Goal: Answer question/provide support: Answer question/provide support

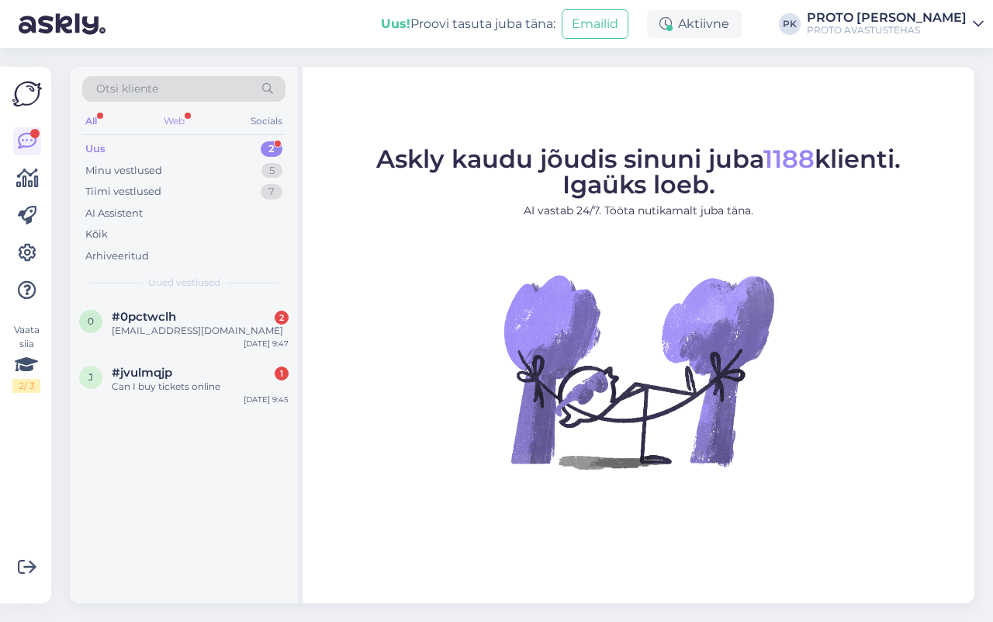
click at [173, 117] on div "Web" at bounding box center [174, 121] width 27 height 20
click at [167, 377] on span "#jvulmqjp" at bounding box center [142, 372] width 61 height 14
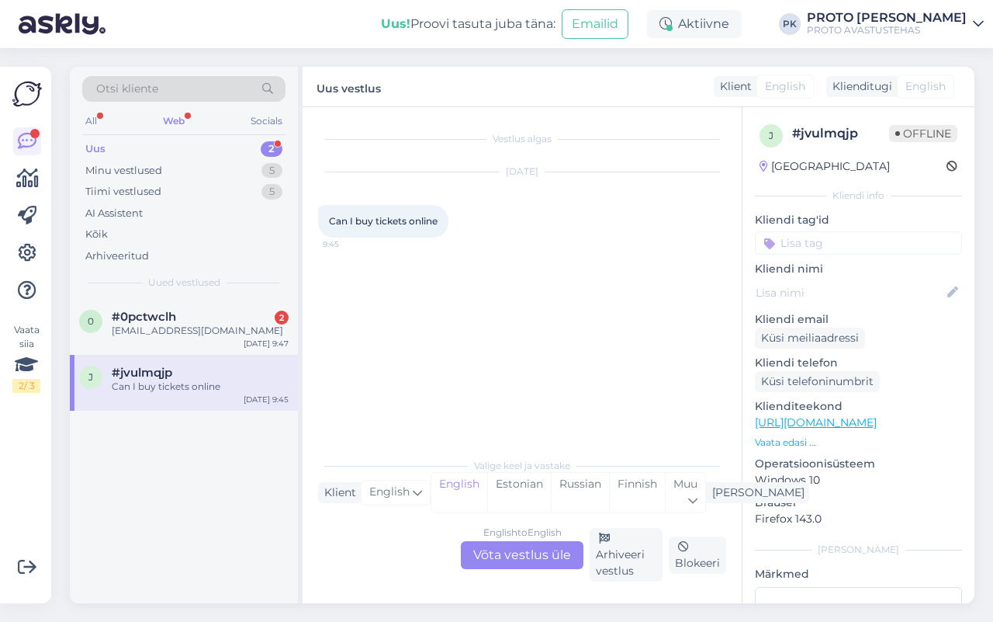
click at [512, 557] on div "English to English Võta vestlus üle" at bounding box center [522, 555] width 123 height 28
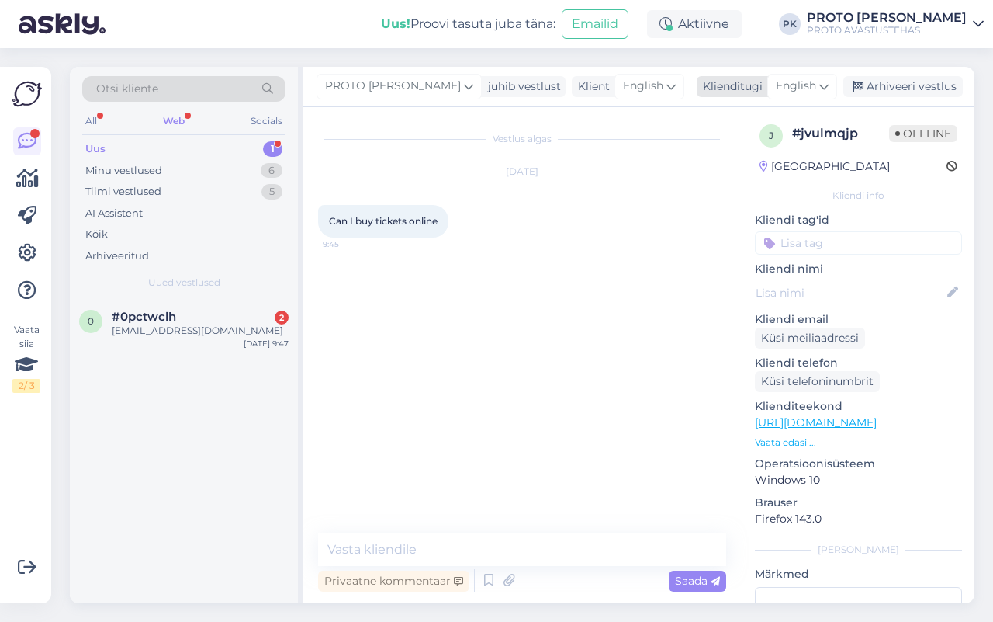
drag, startPoint x: 798, startPoint y: 84, endPoint x: 799, endPoint y: 93, distance: 9.4
click at [799, 84] on span "English" at bounding box center [796, 86] width 40 height 17
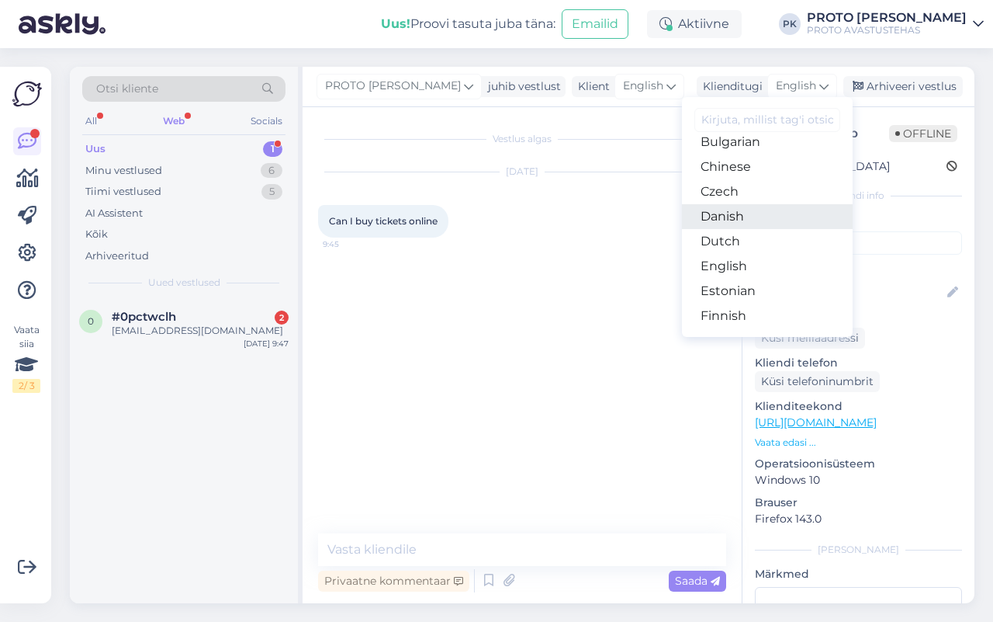
scroll to position [97, 0]
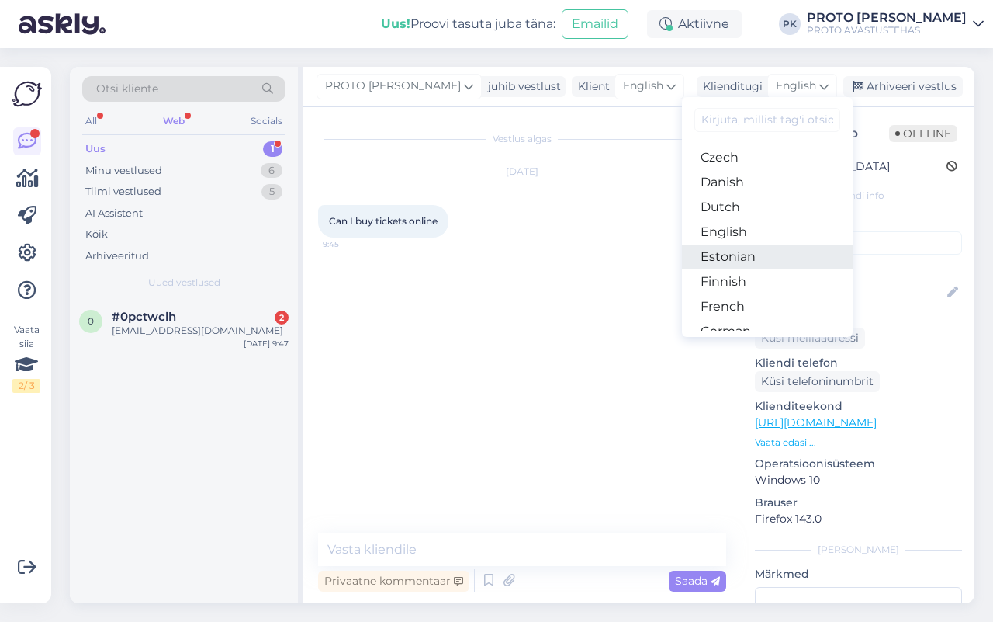
click at [726, 254] on link "Estonian" at bounding box center [767, 256] width 171 height 25
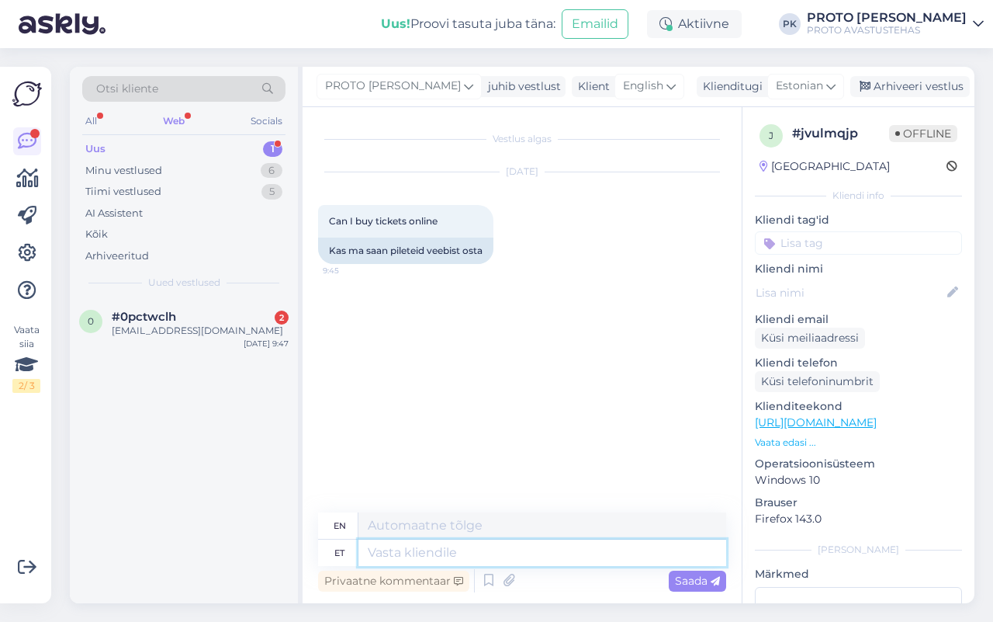
click at [383, 556] on textarea at bounding box center [543, 552] width 368 height 26
type textarea "Tere!"
type textarea "Hello!"
type textarea "Tere! Pileteid s"
type textarea "Hello! Tickets"
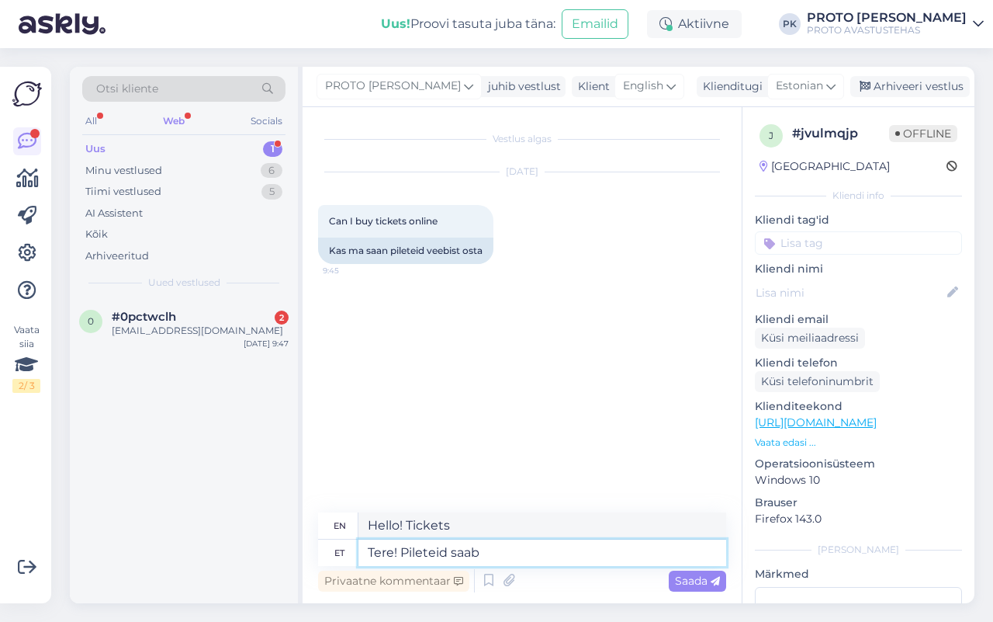
type textarea "Tere! Pileteid saab"
type textarea "Hello! Tickets are available."
type textarea "Tere! Pileteid saab osta k"
type textarea "Hello! Tickets are available for purchase."
type textarea "Tere! Pileteid saab osta kohapeal"
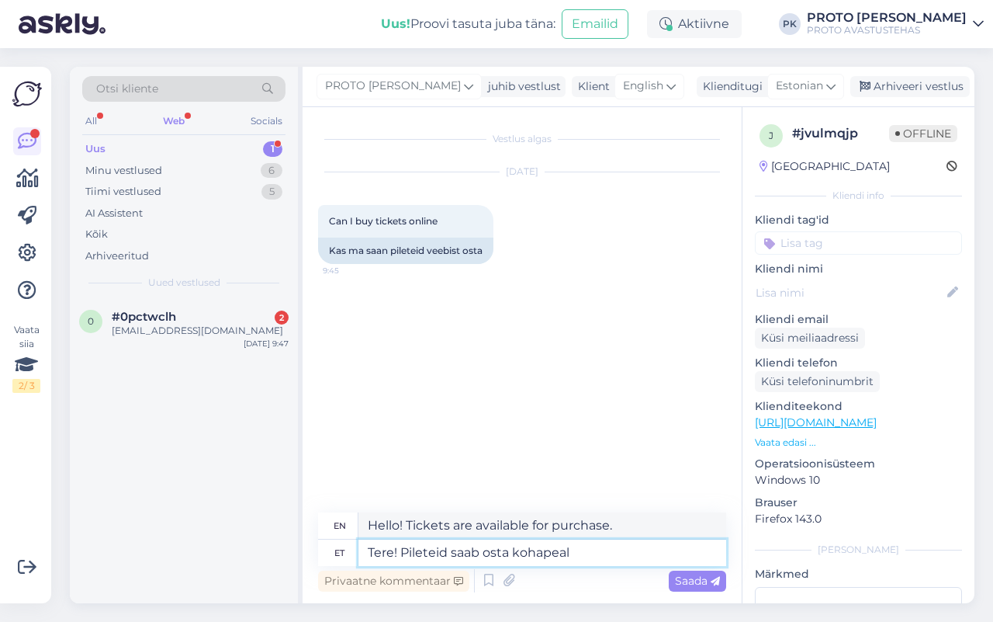
type textarea "Hello! Tickets can be purchased on site"
type textarea "Tere! Pileteid saab osta koha"
type textarea "Hello! Tickets can be purchased at"
type textarea "Tere! Pileteid saab osta"
type textarea "Hello! Tickets are available for purchase."
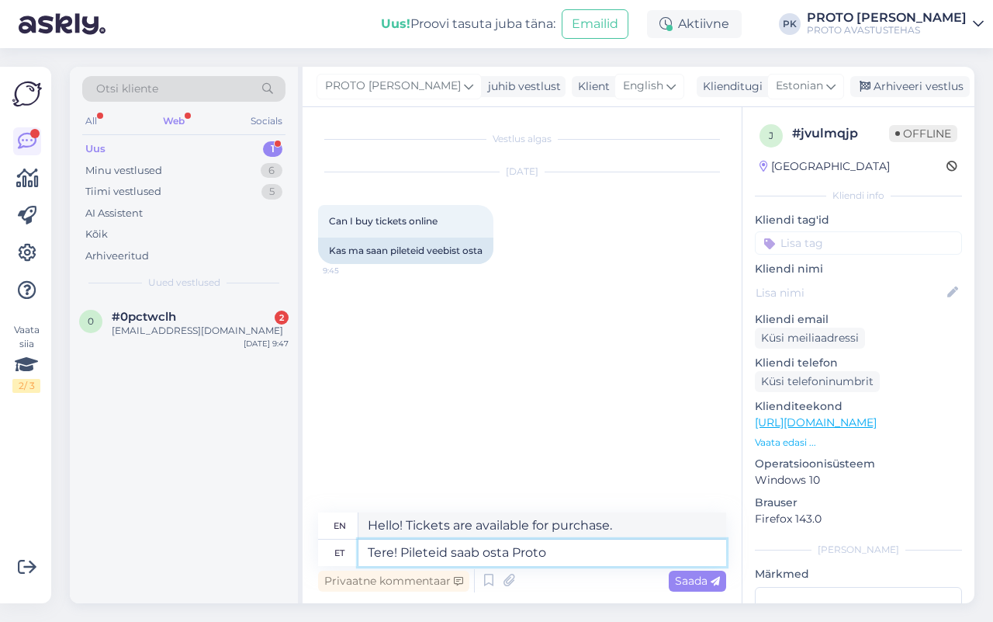
type textarea "Tere! Pileteid saab osta Proto k"
type textarea "Hello! Tickets can be purchased at Proto"
type textarea "Tere! Pileteid saab osta Proto kassast,"
type textarea "Hello! Tickets can be purchased at the Proto box office,"
type textarea "Tere! Pileteid saab osta Proto kassast, online"
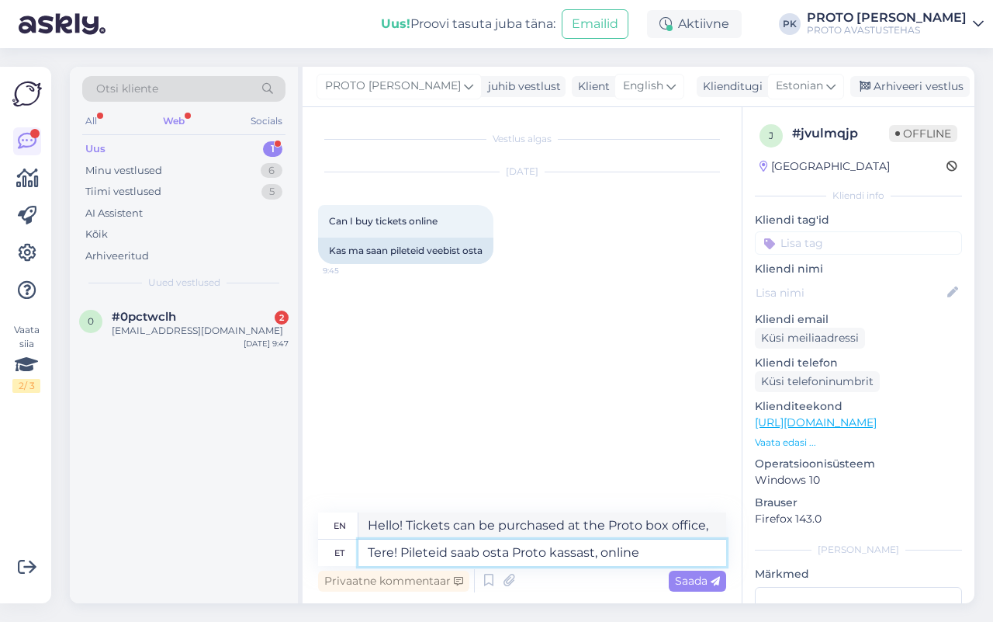
type textarea "Hello! Tickets can be purchased at the Proto box office, online"
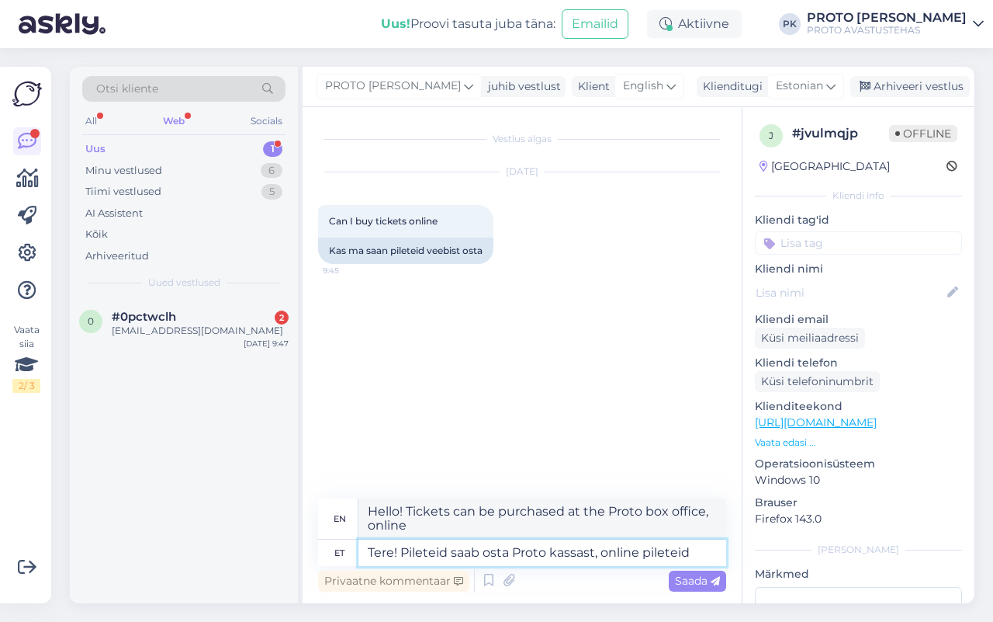
type textarea "Tere! Pileteid saab osta Proto kassast, online pileteid m"
type textarea "Hello! Tickets can be purchased at the Proto box office, online tickets"
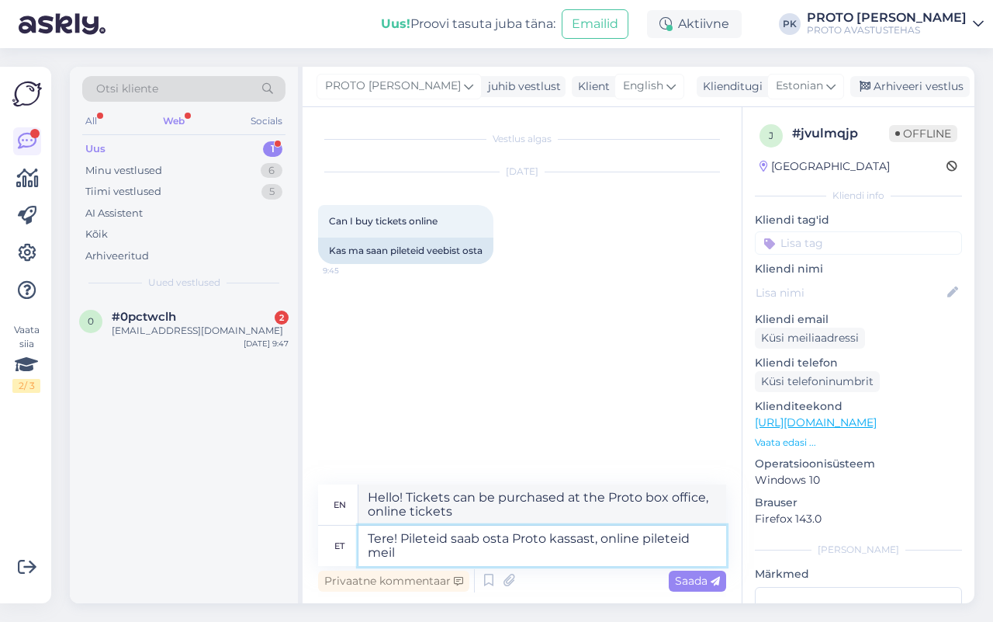
type textarea "Tere! Pileteid saab osta Proto kassast, online pileteid meil p"
type textarea "Hello! Tickets can be purchased at the Proto box office, online tickets at"
type textarea "Tere! Pileteid saab osta Proto kassast, online pileteid meil pole"
type textarea "Hello! Tickets can be purchased at the Proto box office, we do not have online …"
type textarea "Tere! Pileteid saab osta Proto kassast, online pileteid meil pole"
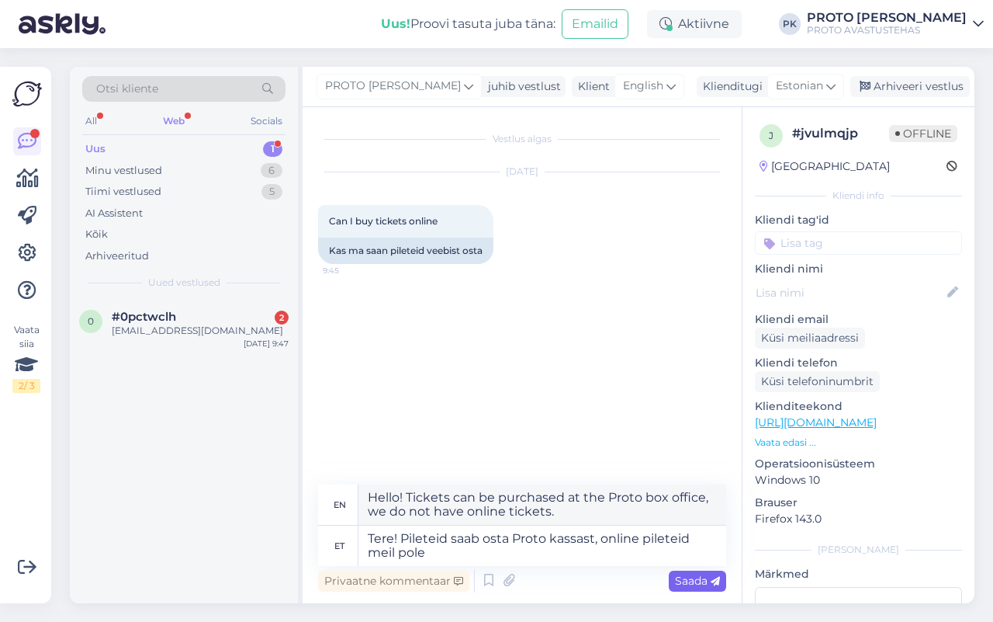
click at [696, 573] on span "Saada" at bounding box center [697, 580] width 45 height 14
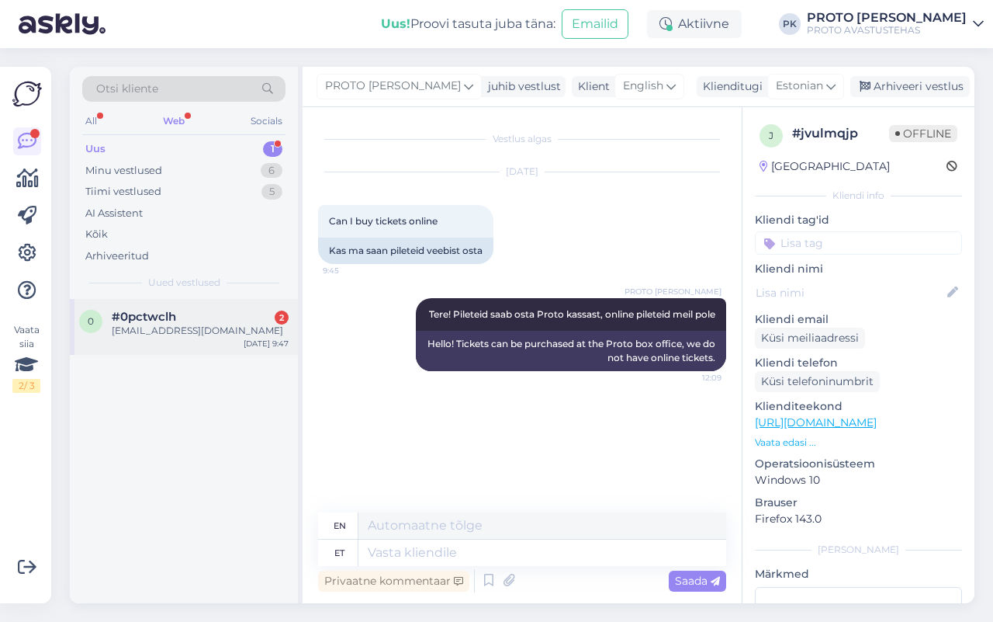
click at [140, 324] on div "[EMAIL_ADDRESS][DOMAIN_NAME]" at bounding box center [200, 331] width 177 height 14
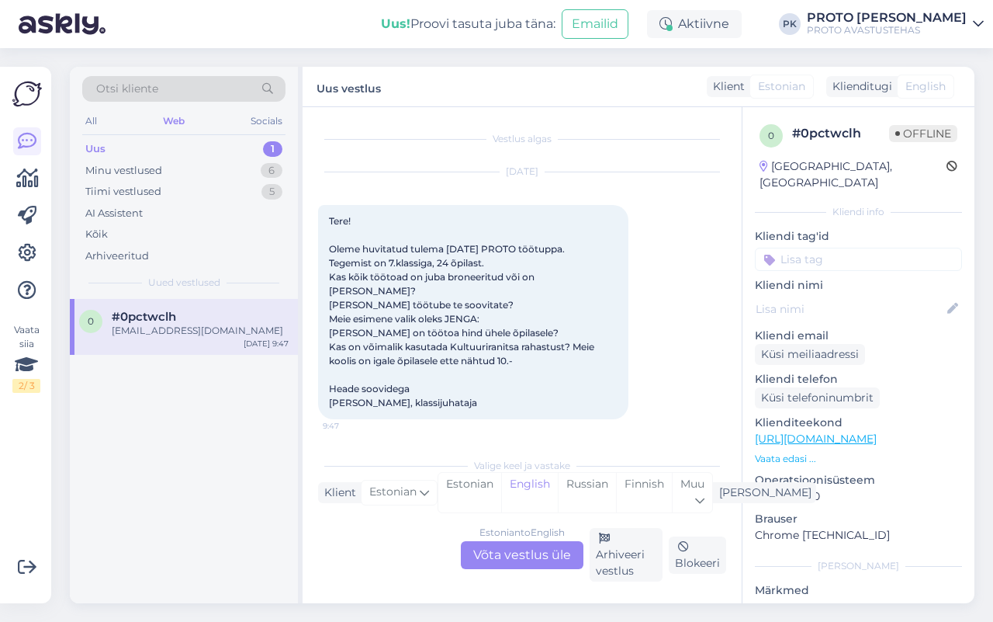
scroll to position [52, 0]
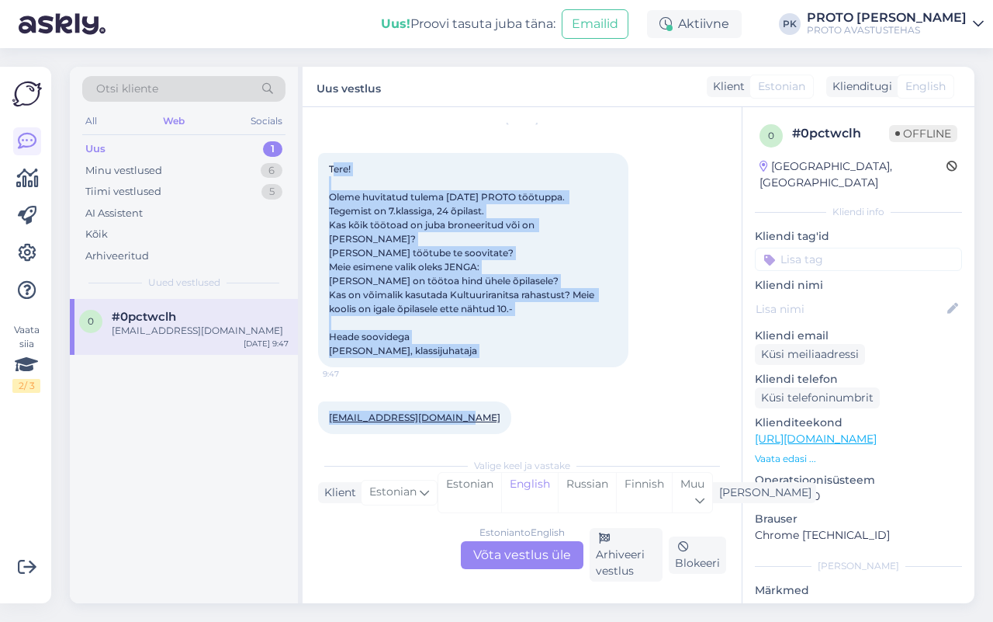
drag, startPoint x: 334, startPoint y: 164, endPoint x: 455, endPoint y: 441, distance: 302.3
click at [455, 441] on div "Vestlus algas [DATE] Tere! Oleme huvitatud tulema [DATE] PROTO töötuppa. Tegemi…" at bounding box center [522, 355] width 439 height 496
copy div "ere! Oleme huvitatud tulema [DATE] PROTO töötuppa. Tegemist on 7.klassiga, 24 õ…"
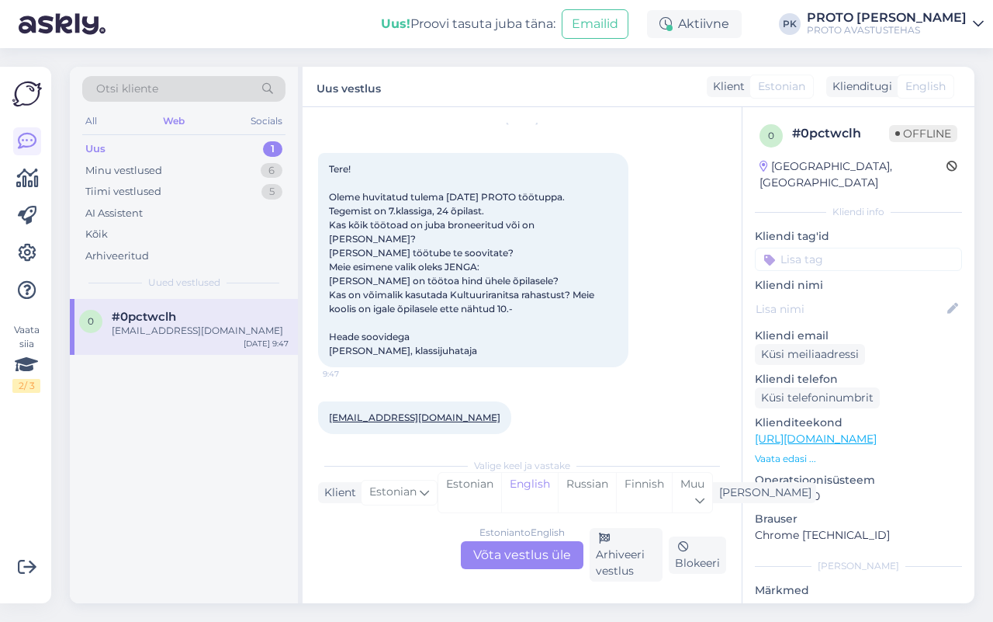
click at [501, 553] on div "Estonian to English Võta vestlus üle" at bounding box center [522, 555] width 123 height 28
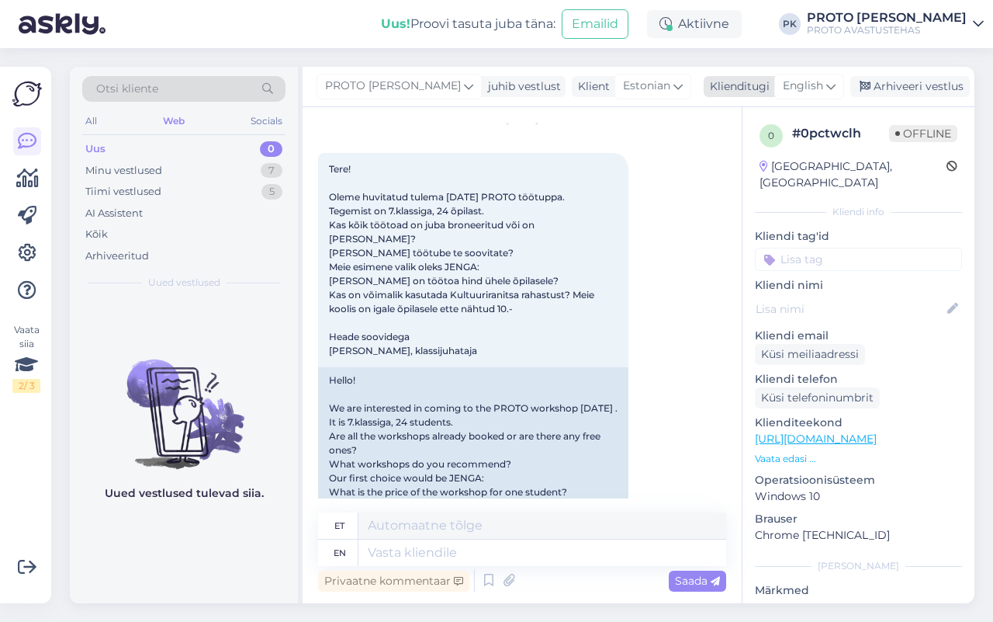
click at [819, 85] on div "English" at bounding box center [809, 86] width 70 height 25
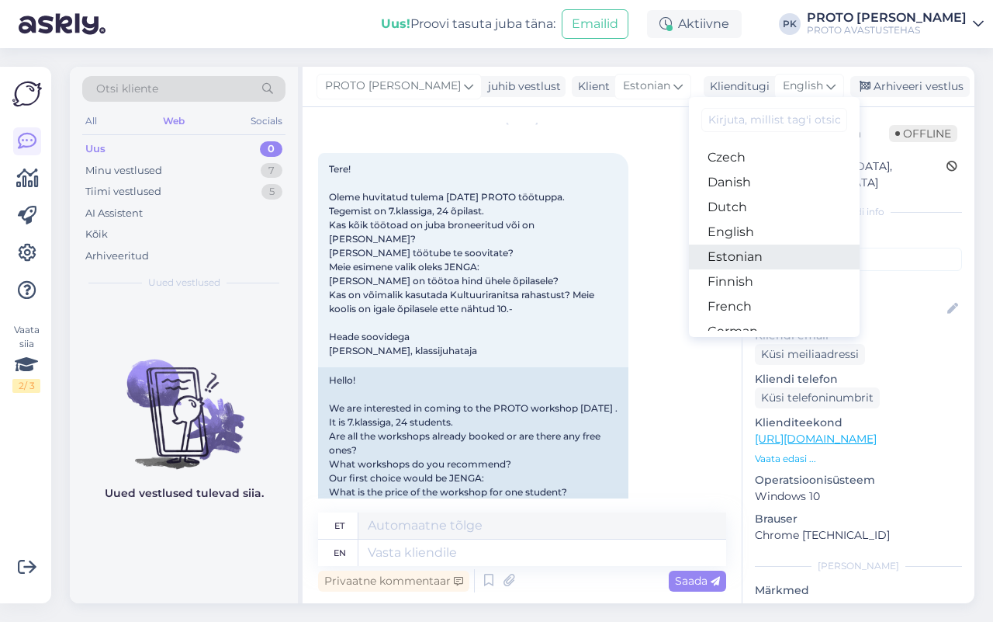
click at [730, 252] on link "Estonian" at bounding box center [774, 256] width 171 height 25
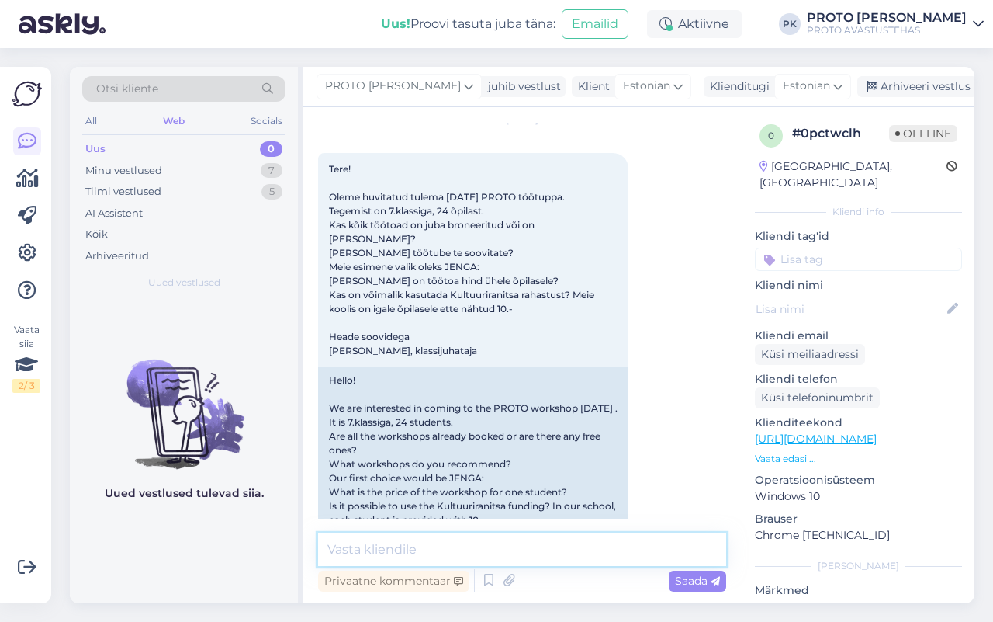
click at [362, 549] on textarea at bounding box center [522, 549] width 408 height 33
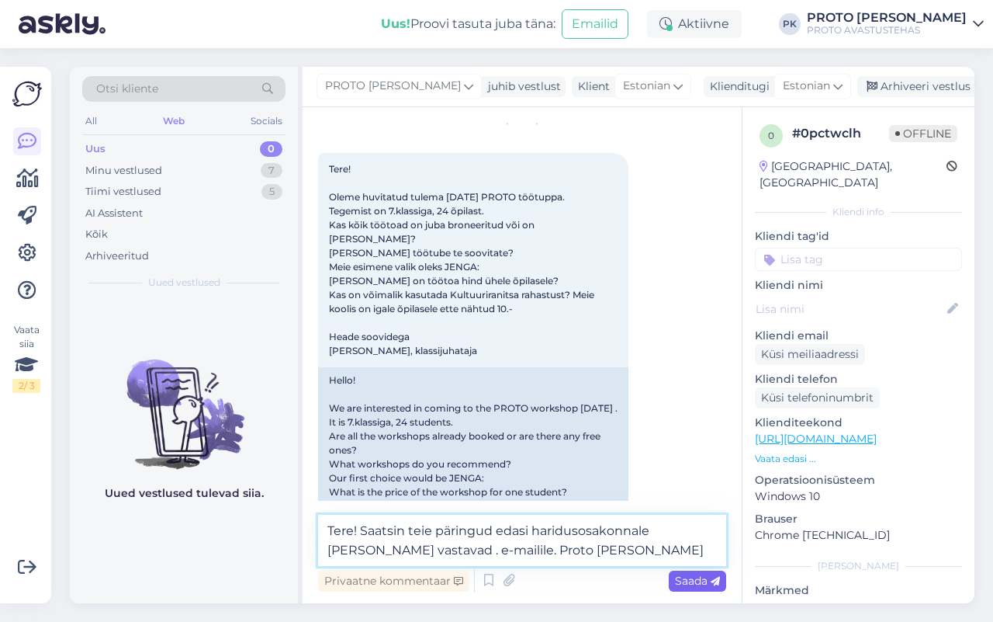
type textarea "Tere! Saatsin teie päringud edasi haridusosakonnale [PERSON_NAME] vastavad . e-…"
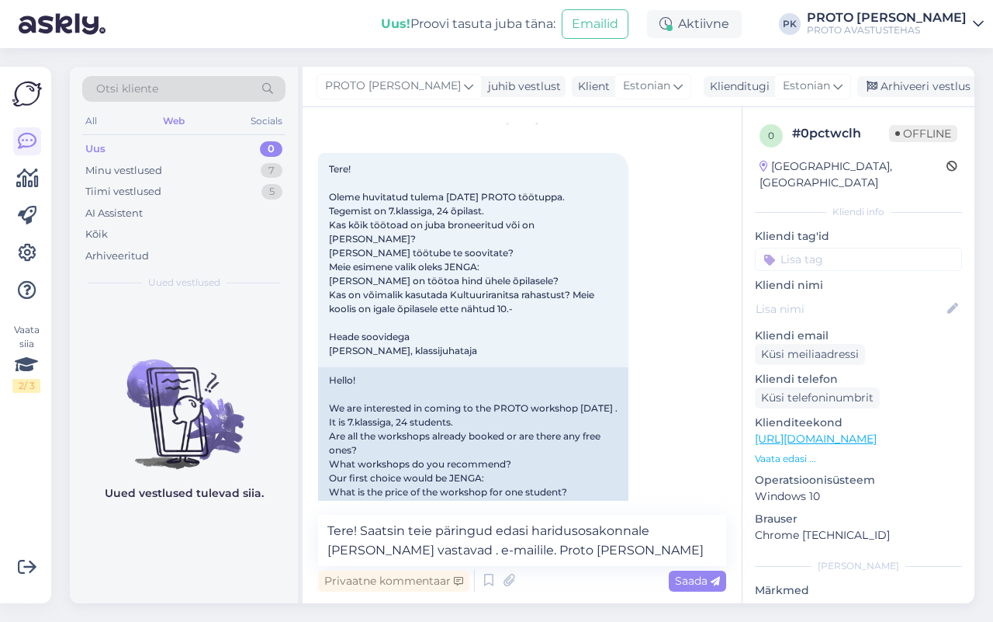
click at [691, 574] on span "Saada" at bounding box center [697, 580] width 45 height 14
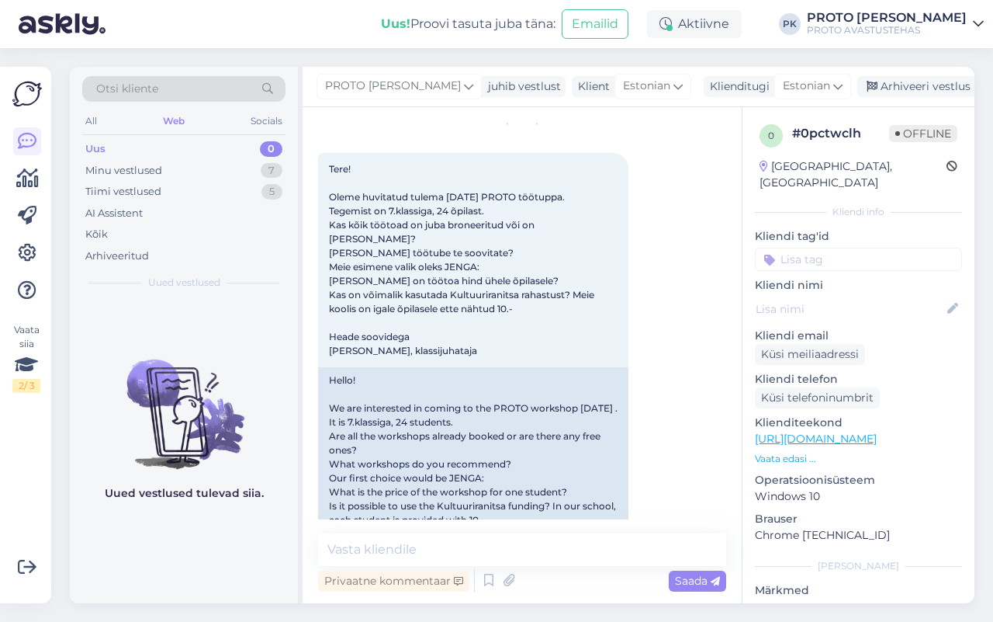
scroll to position [297, 0]
